Goal: Find specific page/section: Find specific page/section

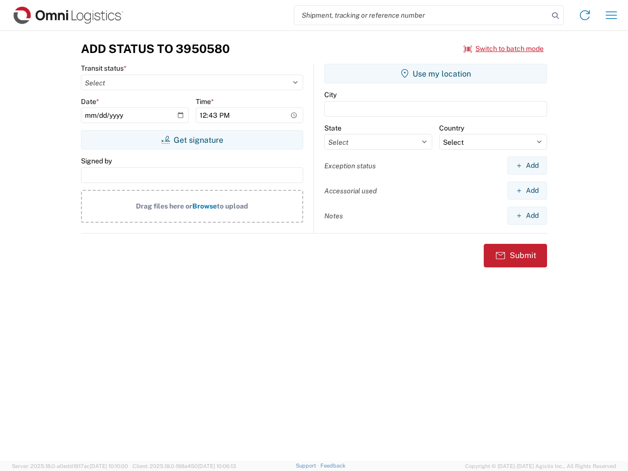
click at [421, 15] on input "search" at bounding box center [421, 15] width 254 height 19
click at [555, 16] on icon at bounding box center [556, 16] width 14 height 14
click at [585, 15] on icon at bounding box center [585, 15] width 16 height 16
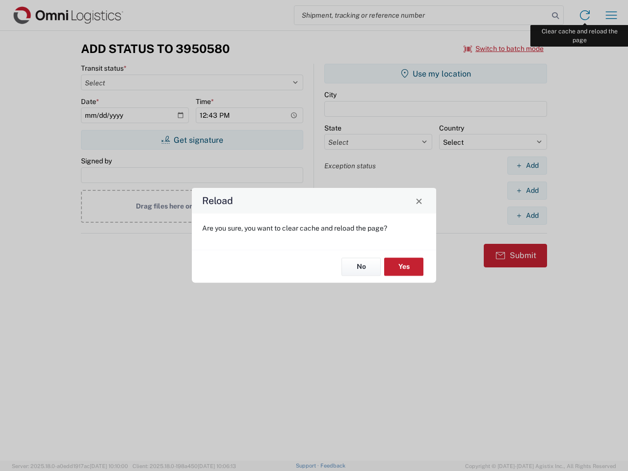
click at [611, 15] on div "Reload Are you sure, you want to clear cache and reload the page? No Yes" at bounding box center [314, 235] width 628 height 471
click at [504, 49] on div "Reload Are you sure, you want to clear cache and reload the page? No Yes" at bounding box center [314, 235] width 628 height 471
click at [192, 140] on div "Reload Are you sure, you want to clear cache and reload the page? No Yes" at bounding box center [314, 235] width 628 height 471
click at [436, 74] on div "Reload Are you sure, you want to clear cache and reload the page? No Yes" at bounding box center [314, 235] width 628 height 471
click at [527, 165] on div "Reload Are you sure, you want to clear cache and reload the page? No Yes" at bounding box center [314, 235] width 628 height 471
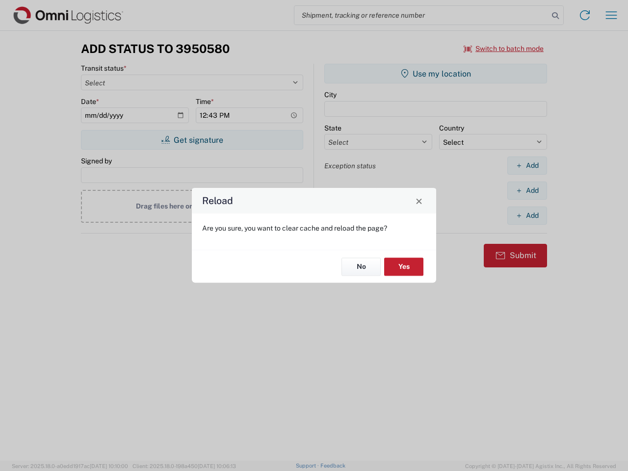
click at [527, 190] on div "Reload Are you sure, you want to clear cache and reload the page? No Yes" at bounding box center [314, 235] width 628 height 471
click at [527, 215] on div "Reload Are you sure, you want to clear cache and reload the page? No Yes" at bounding box center [314, 235] width 628 height 471
